Goal: Task Accomplishment & Management: Manage account settings

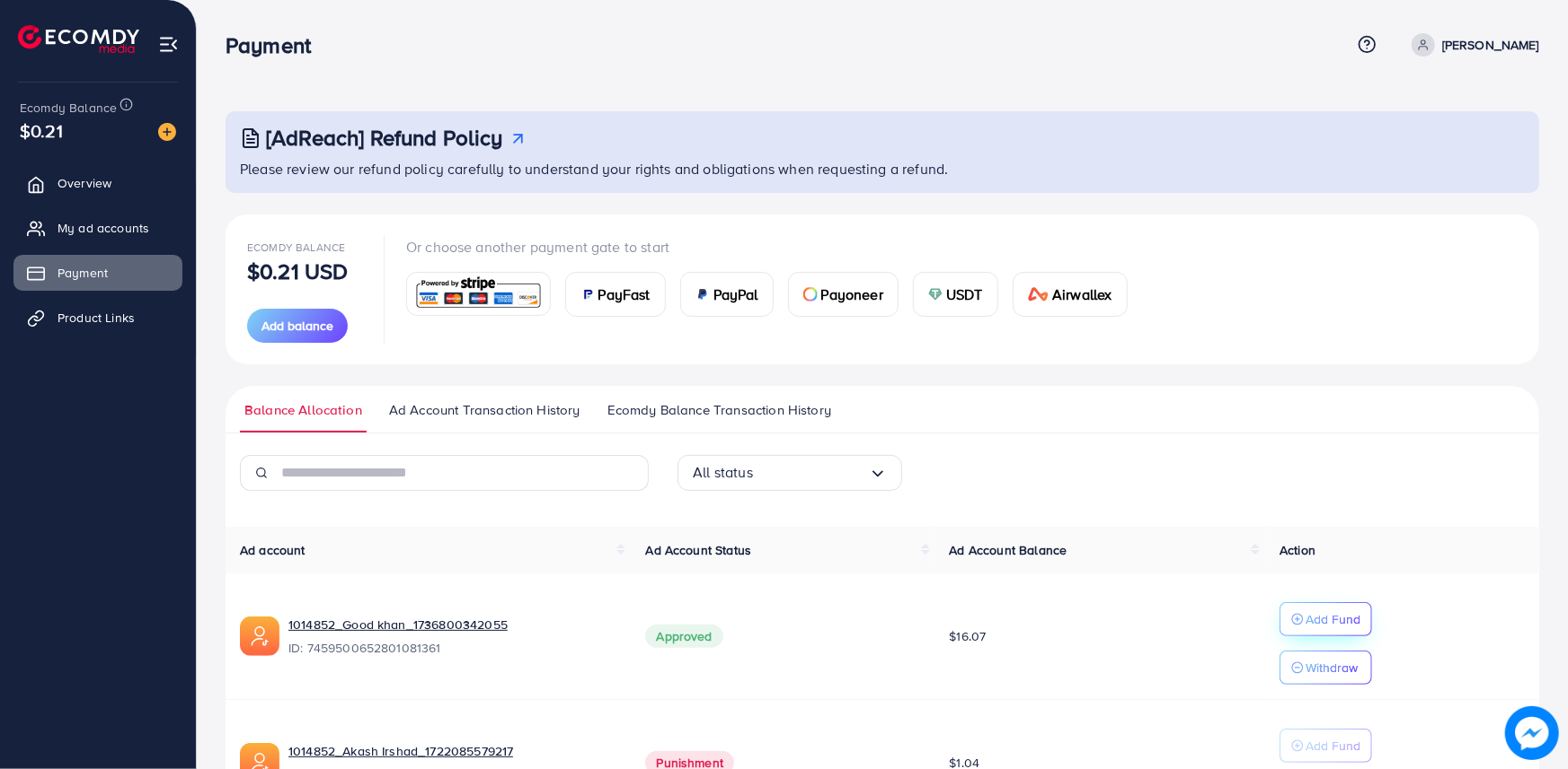
click at [1337, 615] on p "Add Fund" at bounding box center [1332, 619] width 55 height 21
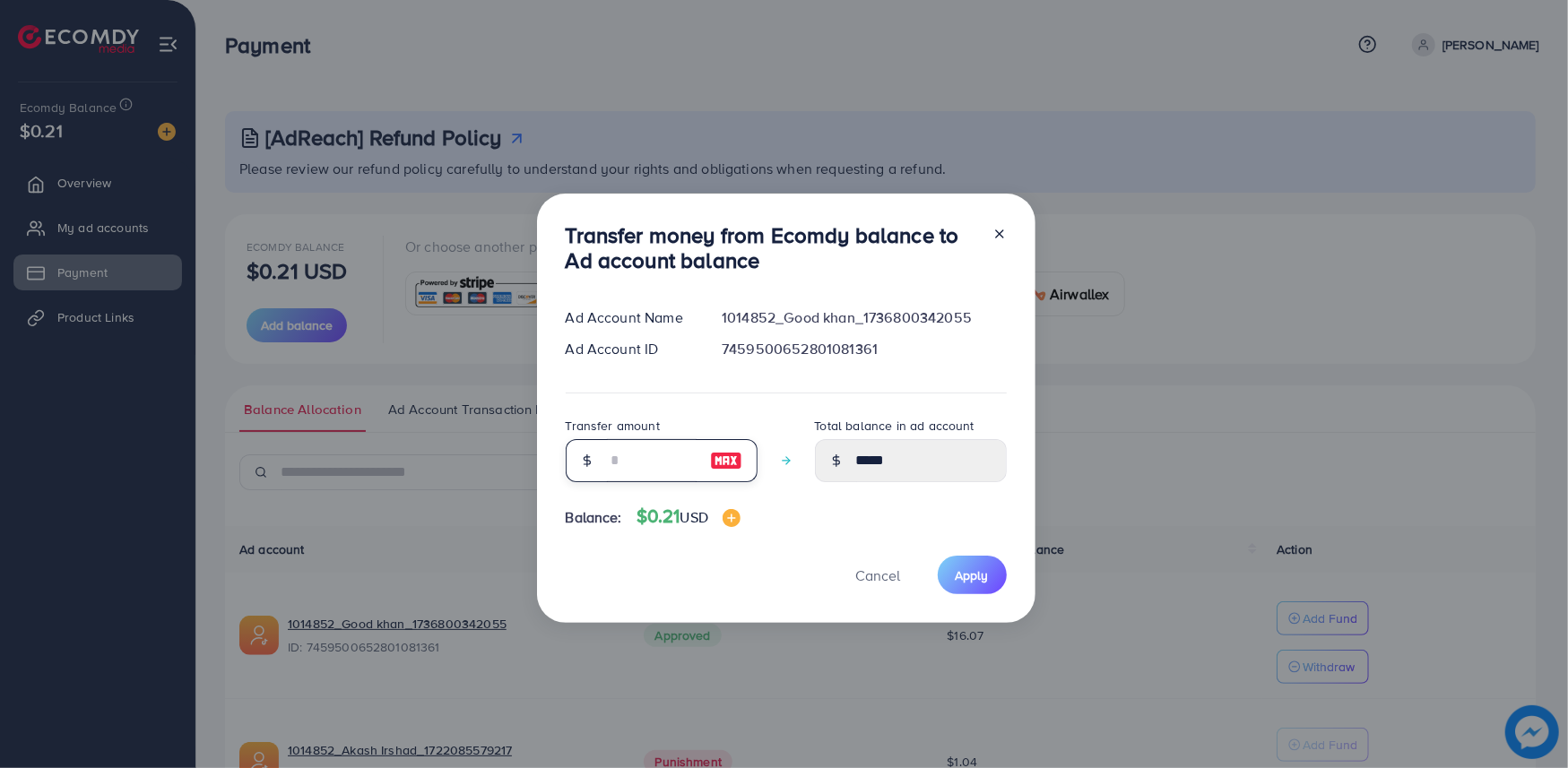
click at [637, 452] on input "number" at bounding box center [651, 461] width 89 height 43
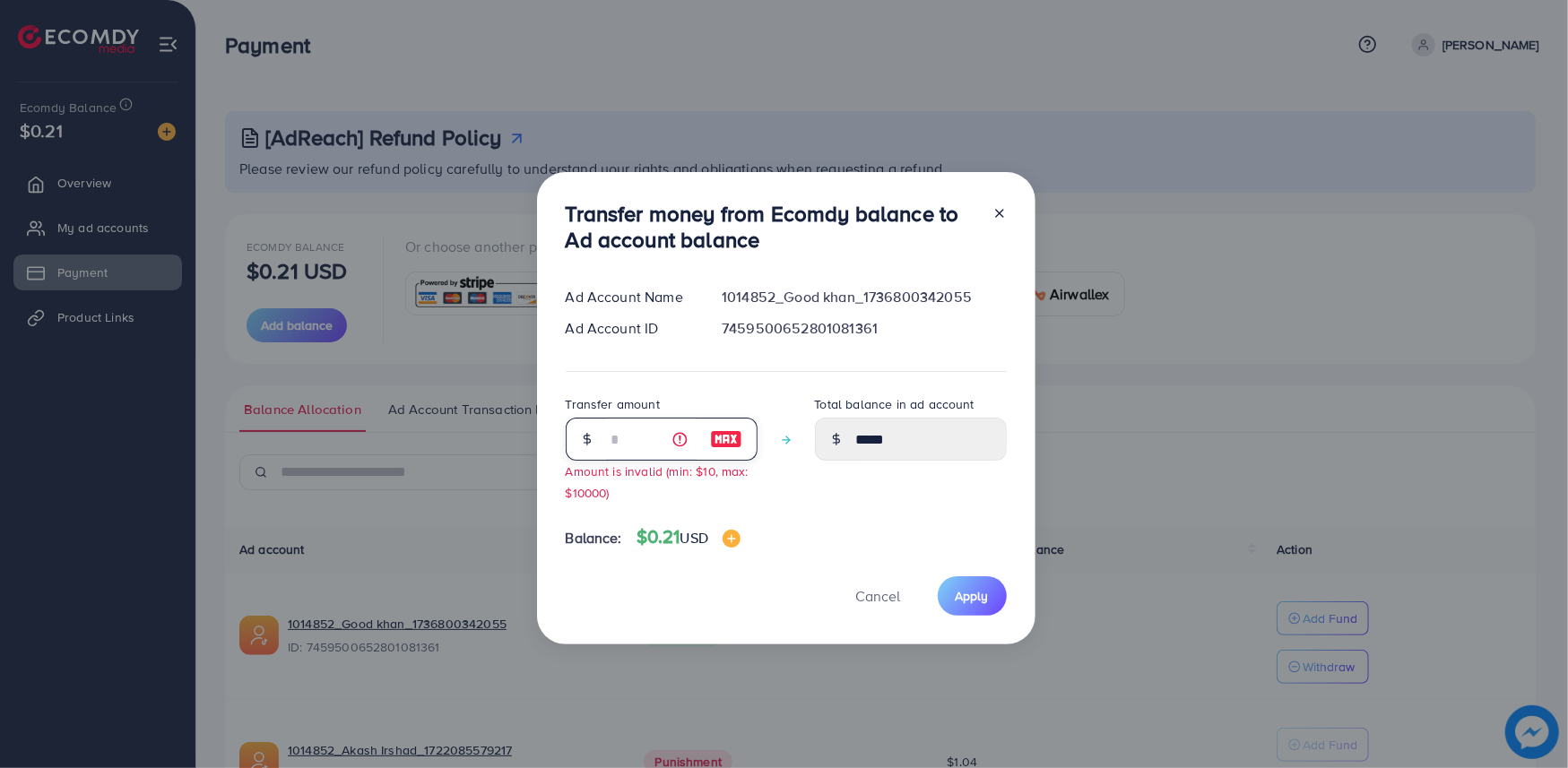
type input "*"
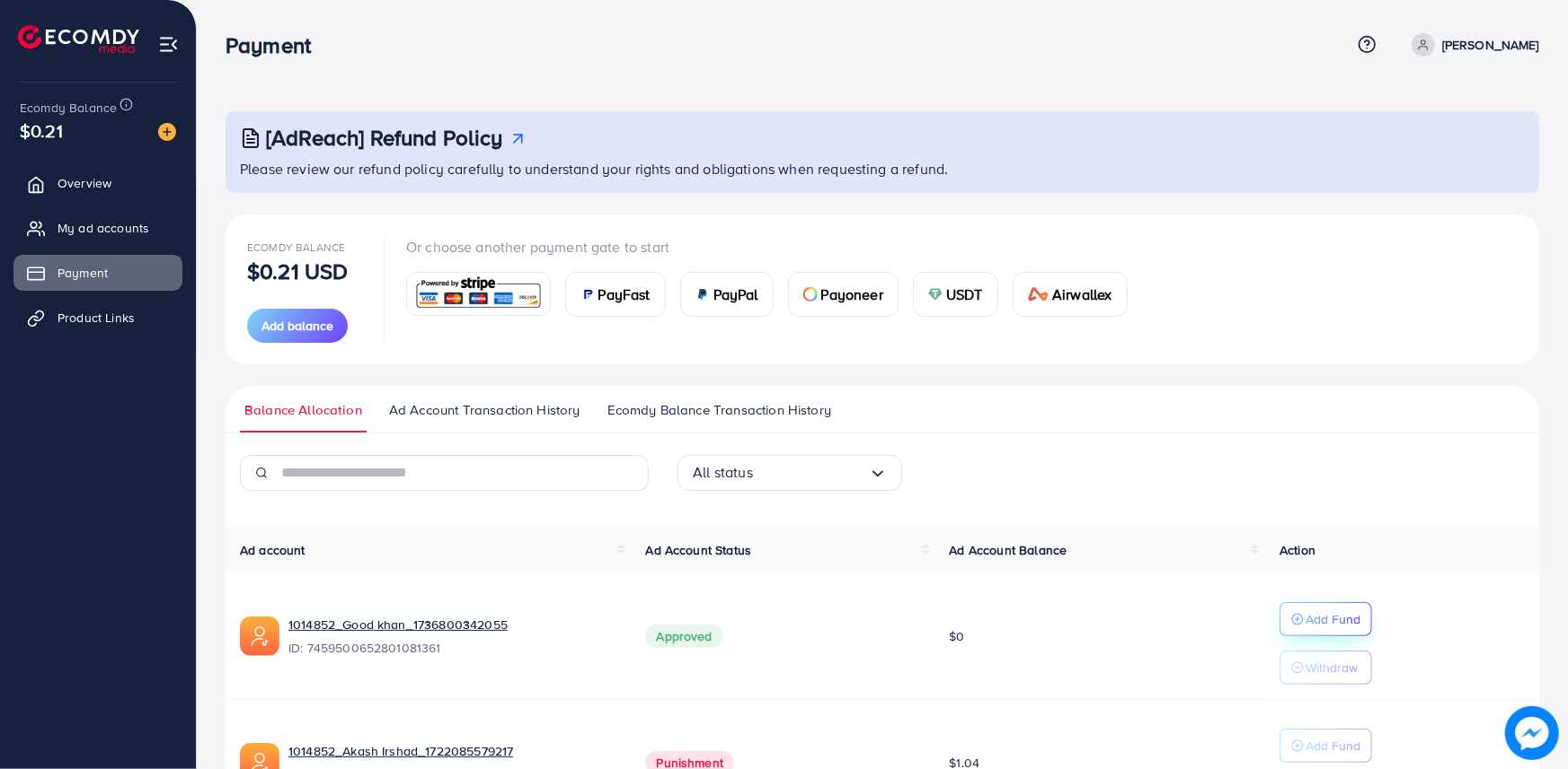
click at [1346, 616] on p "Add Fund" at bounding box center [1332, 619] width 55 height 21
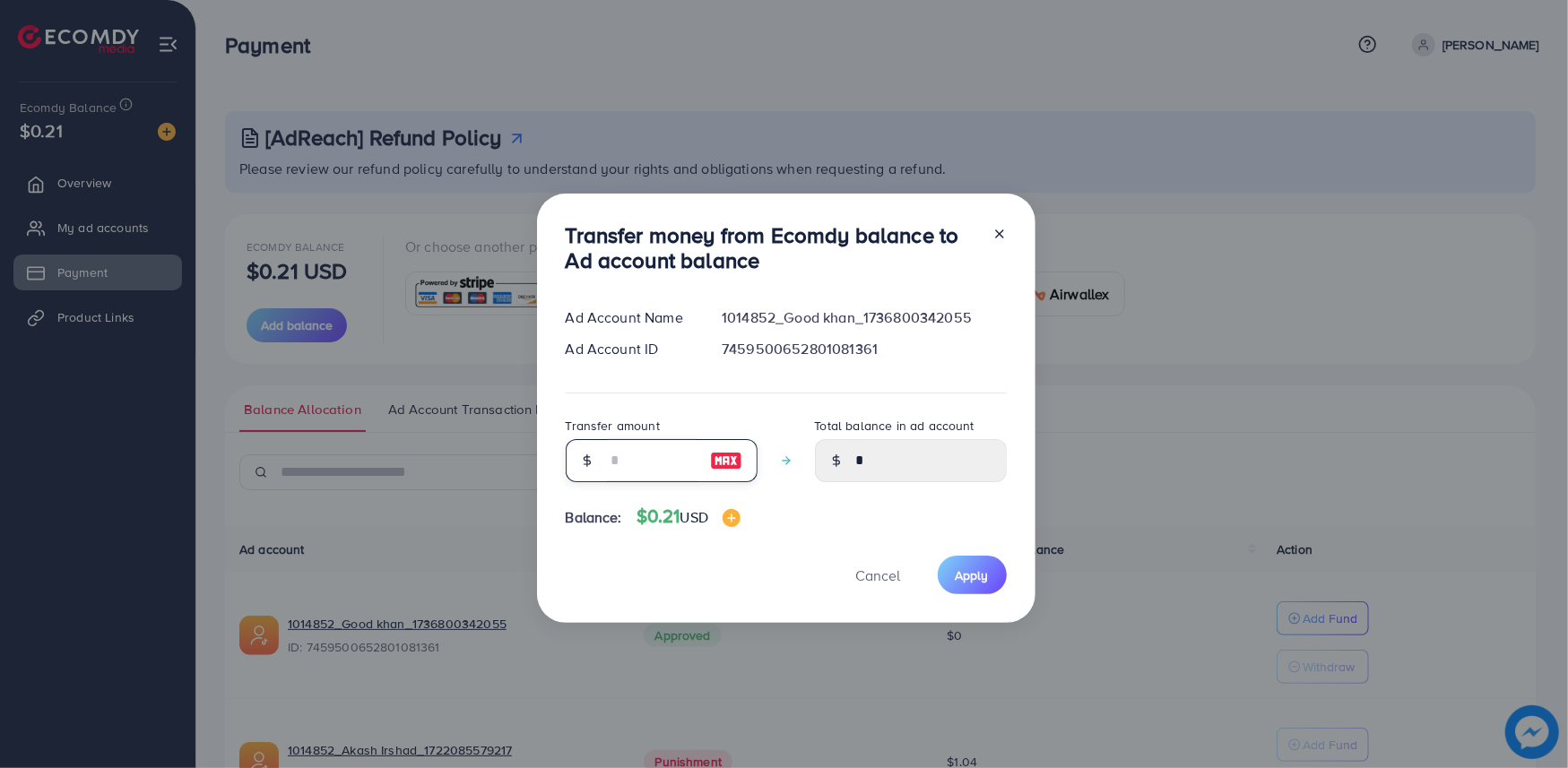
click at [654, 459] on input "number" at bounding box center [651, 461] width 89 height 43
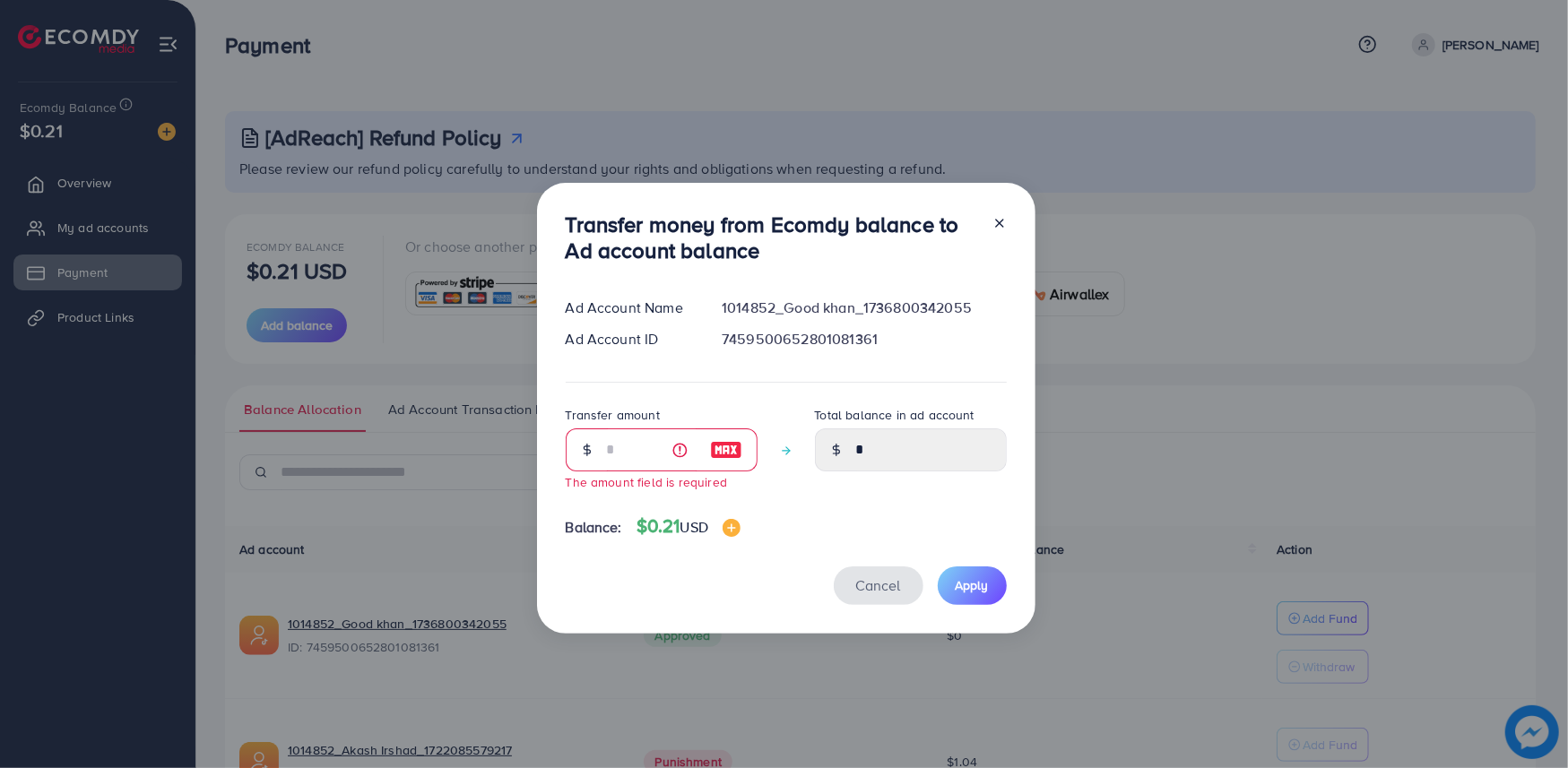
click at [879, 568] on button "Cancel" at bounding box center [879, 586] width 89 height 39
